Goal: Information Seeking & Learning: Check status

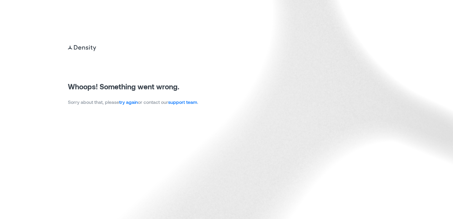
click at [128, 103] on link "try again" at bounding box center [128, 102] width 19 height 6
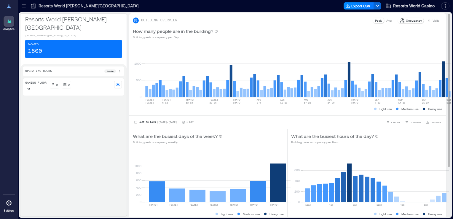
click at [432, 22] on p "Visits" at bounding box center [435, 20] width 7 height 5
